Goal: Task Accomplishment & Management: Manage account settings

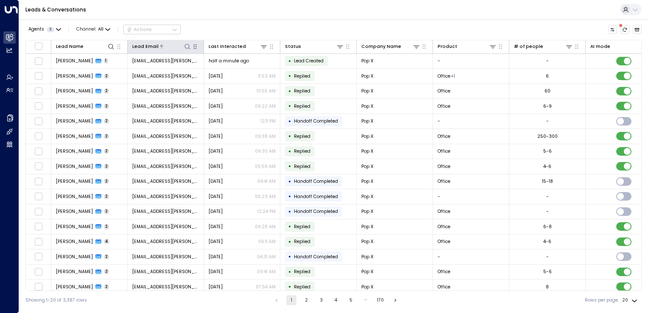
click at [187, 45] on icon at bounding box center [187, 46] width 7 height 7
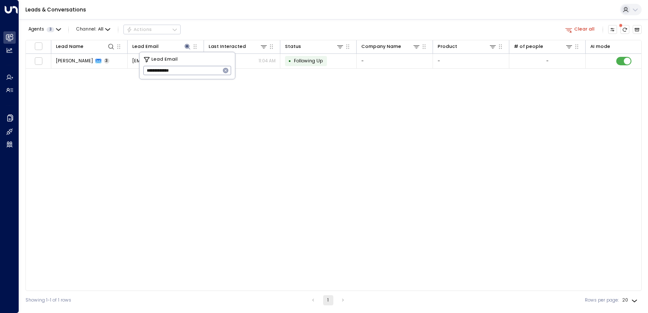
type input "**********"
click at [356, 128] on div "Lead Name Lead Email Last Interacted Status Company Name Product # of people AI…" at bounding box center [333, 165] width 616 height 251
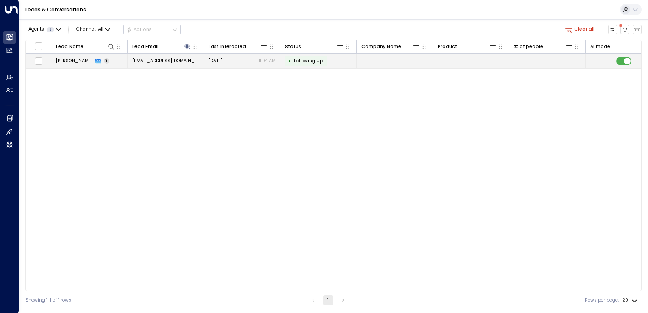
click at [187, 62] on td "[EMAIL_ADDRESS][DOMAIN_NAME]" at bounding box center [166, 61] width 76 height 15
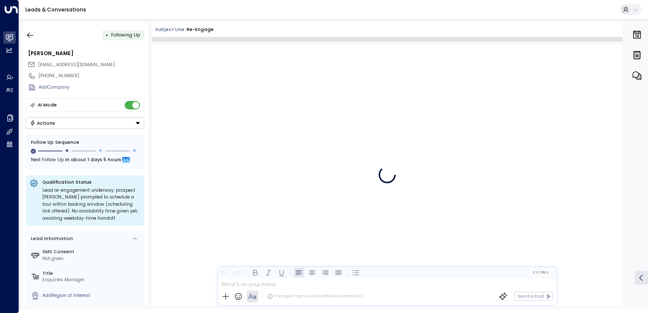
scroll to position [2785, 0]
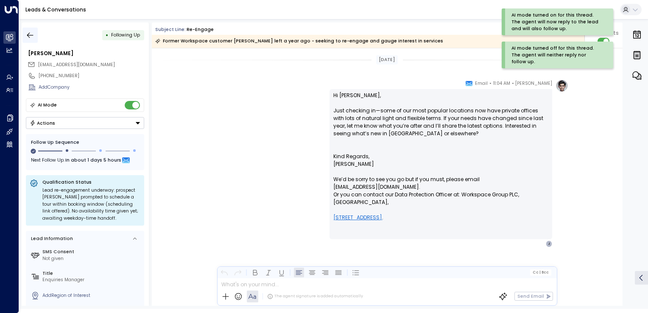
click at [29, 35] on icon "button" at bounding box center [30, 35] width 6 height 6
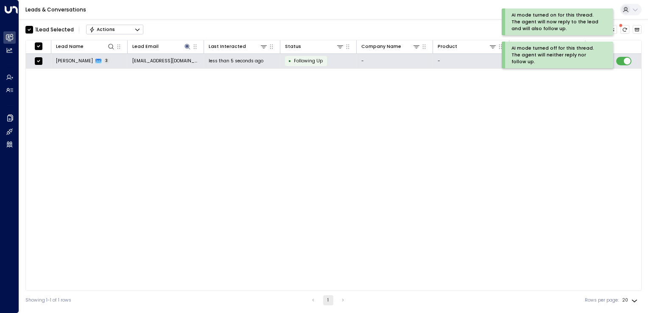
click at [130, 30] on button "Actions" at bounding box center [114, 30] width 57 height 10
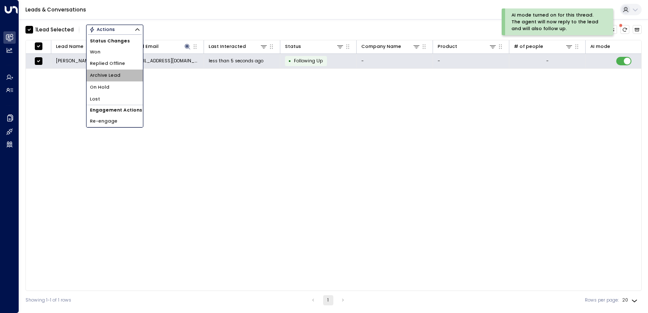
click at [109, 76] on span "Archive Lead" at bounding box center [105, 75] width 31 height 7
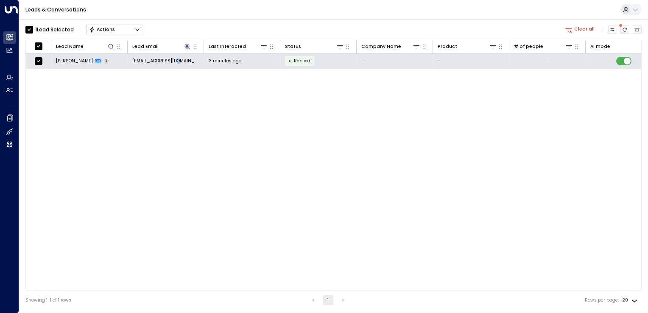
click at [177, 118] on div "Lead Name Lead Email Last Interacted Status Company Name Product # of people AI…" at bounding box center [333, 165] width 616 height 251
drag, startPoint x: 177, startPoint y: 118, endPoint x: 139, endPoint y: 33, distance: 93.0
click at [139, 33] on button "Actions" at bounding box center [114, 30] width 57 height 10
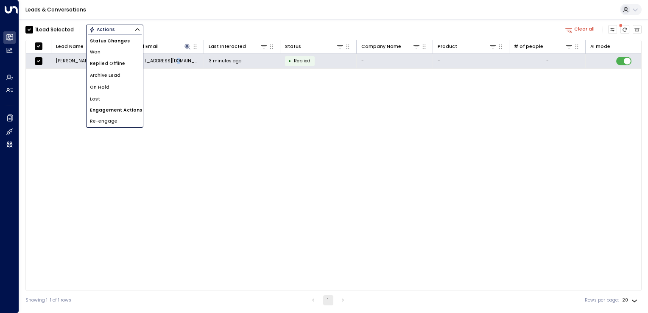
click at [109, 73] on span "Archive Lead" at bounding box center [105, 75] width 31 height 7
